Goal: Find specific page/section: Find specific page/section

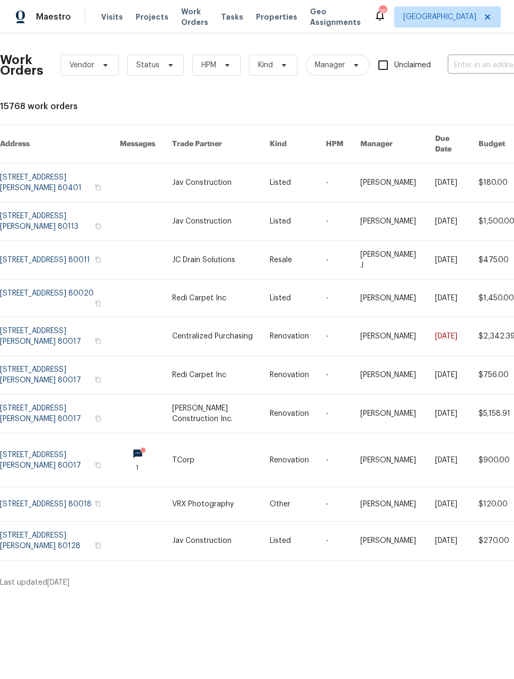
click at [477, 64] on input "text" at bounding box center [501, 65] width 106 height 16
type input "5005"
click at [467, 139] on li "[STREET_ADDRESS]" at bounding box center [444, 135] width 136 height 17
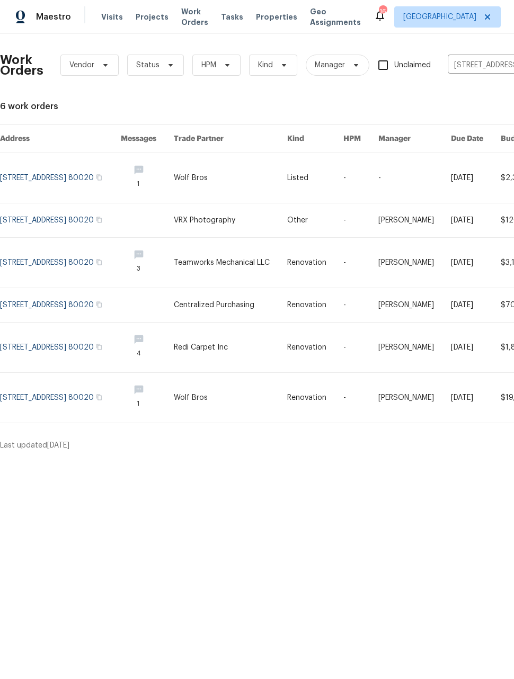
click at [43, 14] on span "Maestro" at bounding box center [53, 17] width 35 height 11
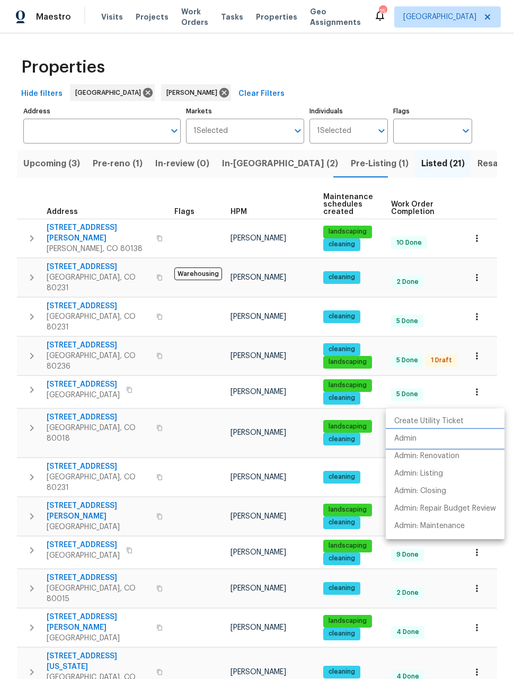
click at [409, 442] on p "Admin" at bounding box center [405, 438] width 22 height 11
